Goal: Task Accomplishment & Management: Complete application form

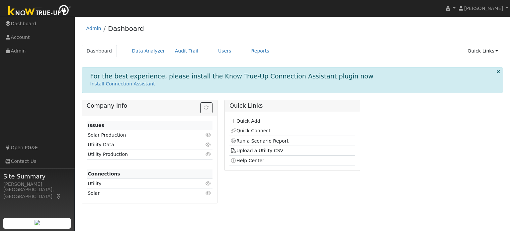
click at [254, 122] on link "Quick Add" at bounding box center [246, 120] width 30 height 5
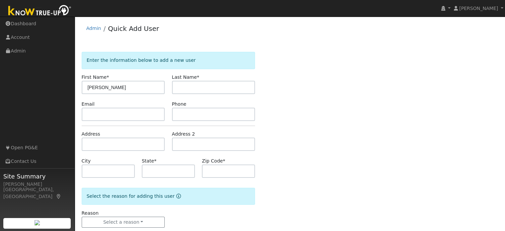
type input "[PERSON_NAME]"
click at [187, 93] on input "text" at bounding box center [213, 87] width 83 height 13
type input "Forester"
click at [135, 111] on input "text" at bounding box center [123, 114] width 83 height 13
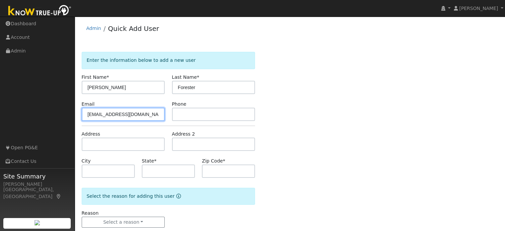
type input "[EMAIL_ADDRESS][DOMAIN_NAME]"
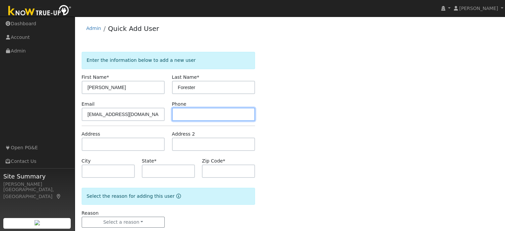
click at [183, 114] on input "text" at bounding box center [213, 114] width 83 height 13
type input "9163161106"
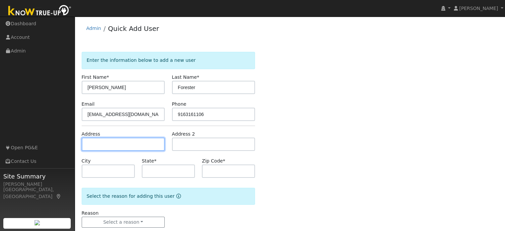
click at [134, 139] on input "text" at bounding box center [123, 144] width 83 height 13
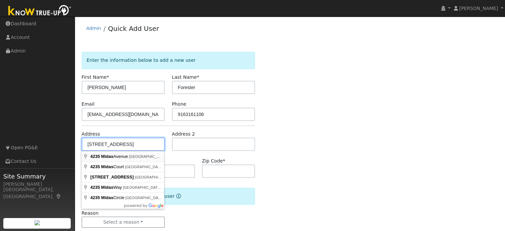
type input "4235 Midas Avenue"
type input "Rocklin"
type input "CA"
type input "95677"
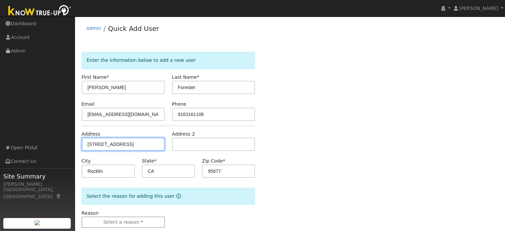
scroll to position [13, 0]
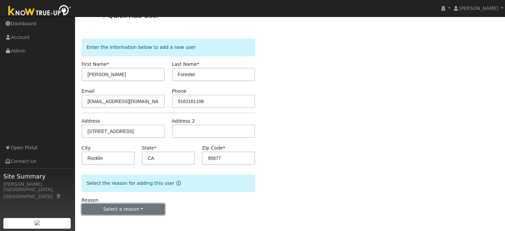
click at [128, 207] on button "Select a reason" at bounding box center [123, 209] width 83 height 11
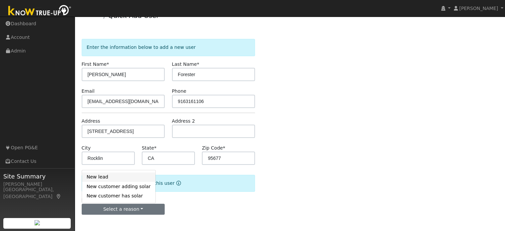
click at [115, 178] on link "New lead" at bounding box center [118, 176] width 73 height 9
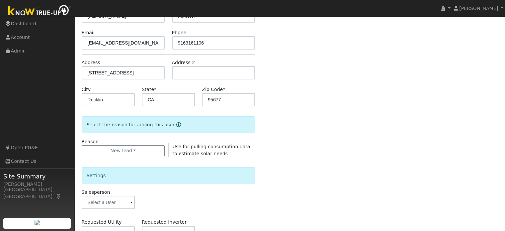
scroll to position [72, 0]
click at [122, 201] on input "text" at bounding box center [108, 201] width 53 height 13
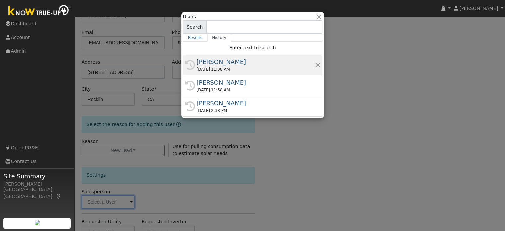
click at [227, 67] on div "09/03/2025 11:38 AM" at bounding box center [256, 69] width 118 height 6
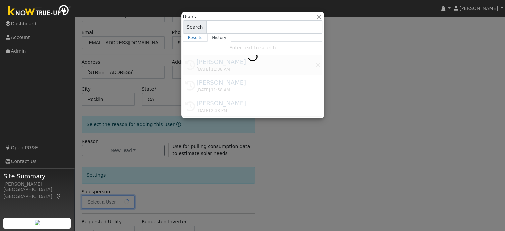
type input "[PERSON_NAME]"
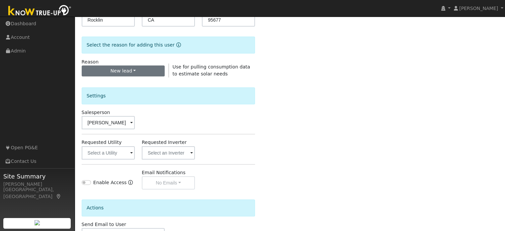
scroll to position [152, 0]
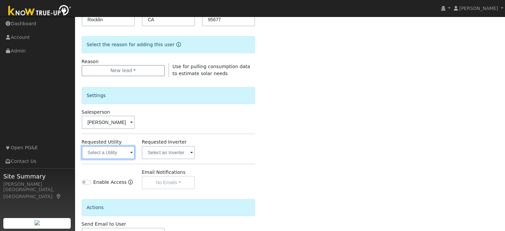
click at [110, 151] on input "text" at bounding box center [108, 152] width 53 height 13
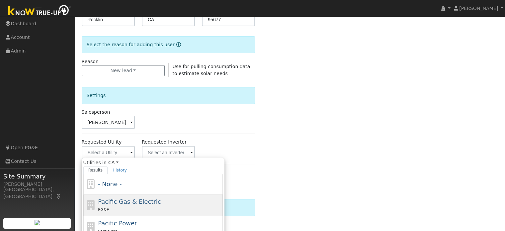
click at [114, 195] on div "Pacific Gas & Electric PG&E" at bounding box center [153, 205] width 140 height 22
type input "Pacific Gas & Electric"
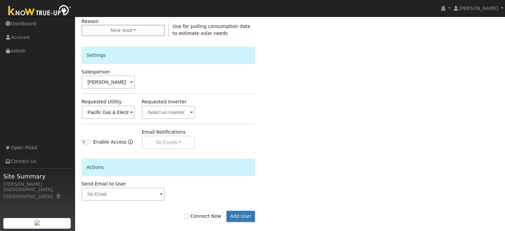
scroll to position [198, 0]
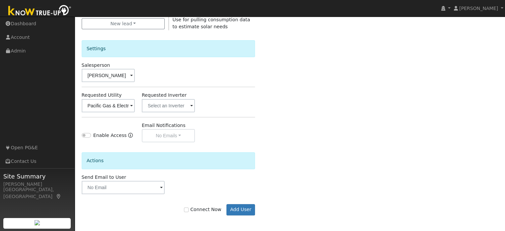
click at [194, 210] on label "Connect Now" at bounding box center [202, 209] width 37 height 7
click at [189, 210] on input "Connect Now" at bounding box center [186, 209] width 5 height 5
checkbox input "true"
click at [235, 207] on button "Add User" at bounding box center [241, 209] width 29 height 11
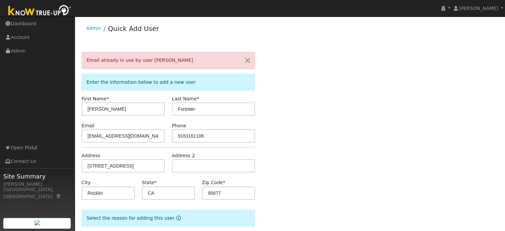
scroll to position [0, 0]
click at [250, 59] on button "button" at bounding box center [248, 60] width 14 height 16
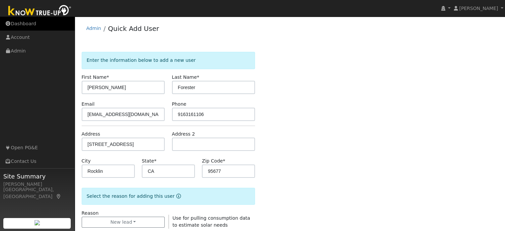
click at [26, 26] on link "Dashboard" at bounding box center [37, 24] width 75 height 14
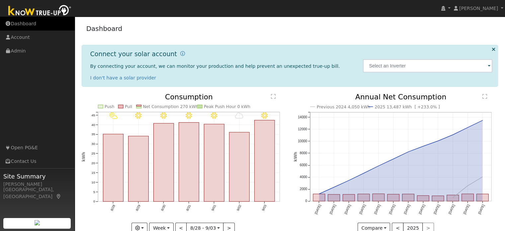
click at [31, 20] on link "Dashboard" at bounding box center [37, 24] width 75 height 14
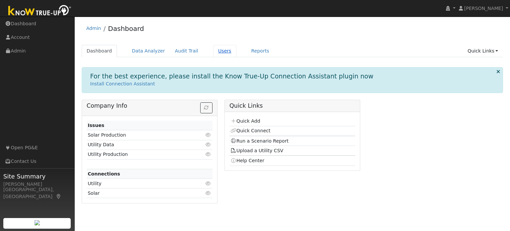
click at [213, 53] on link "Users" at bounding box center [224, 51] width 23 height 12
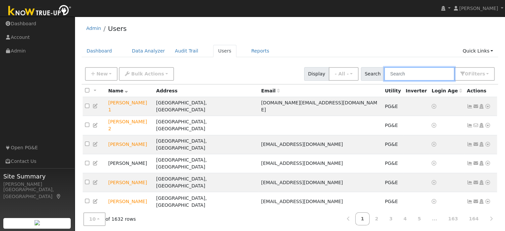
click at [400, 77] on input "text" at bounding box center [419, 74] width 70 height 14
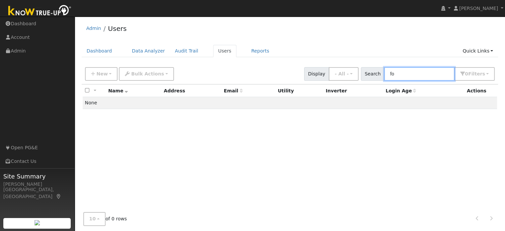
type input "f"
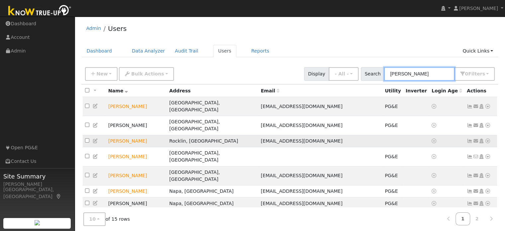
type input "jon"
click at [487, 139] on icon at bounding box center [488, 141] width 6 height 5
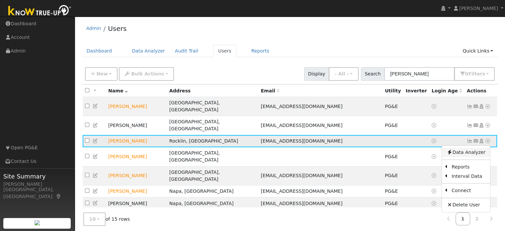
click at [477, 148] on link "Data Analyzer" at bounding box center [466, 152] width 48 height 9
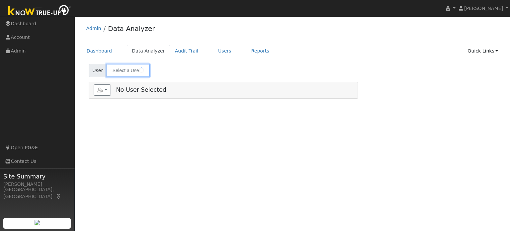
type input "[PERSON_NAME]"
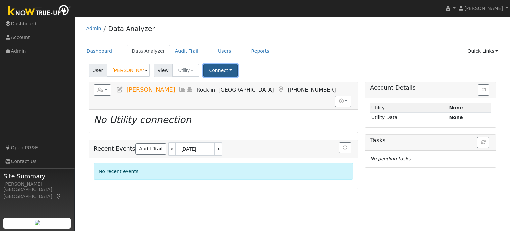
click at [217, 69] on button "Connect" at bounding box center [220, 70] width 35 height 13
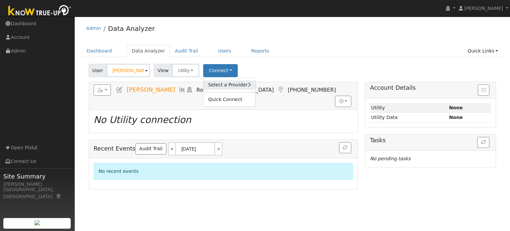
click at [221, 89] on link "Select a Provider" at bounding box center [230, 84] width 52 height 9
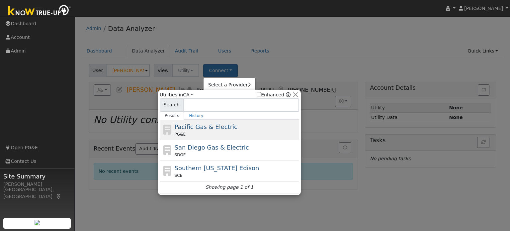
click at [221, 126] on span "Pacific Gas & Electric" at bounding box center [206, 126] width 63 height 7
